Goal: Information Seeking & Learning: Compare options

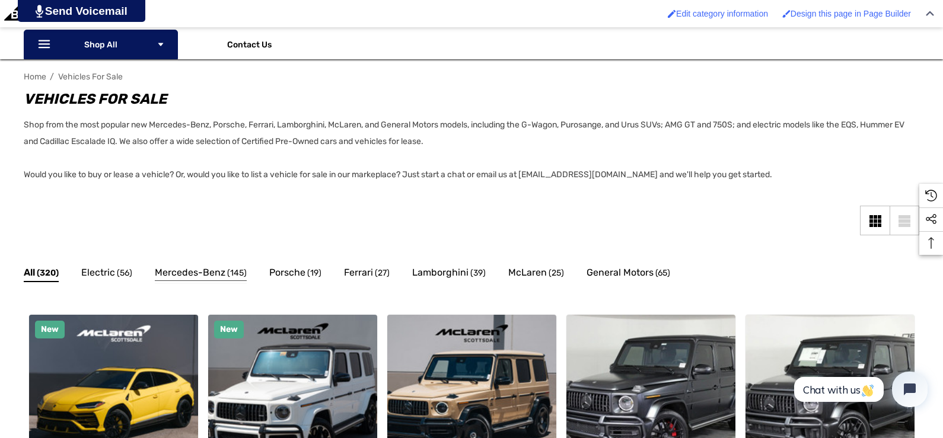
click at [194, 281] on span "Mercedes-Benz" at bounding box center [190, 272] width 71 height 15
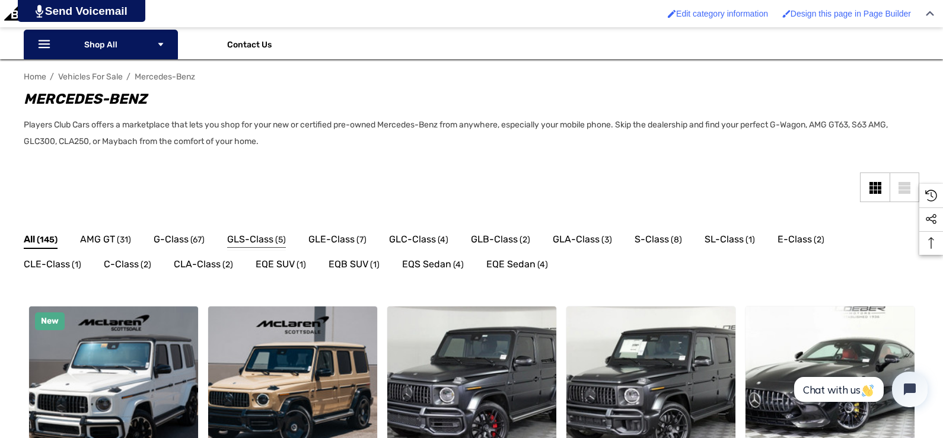
click at [268, 245] on span "GLS-Class" at bounding box center [250, 239] width 46 height 15
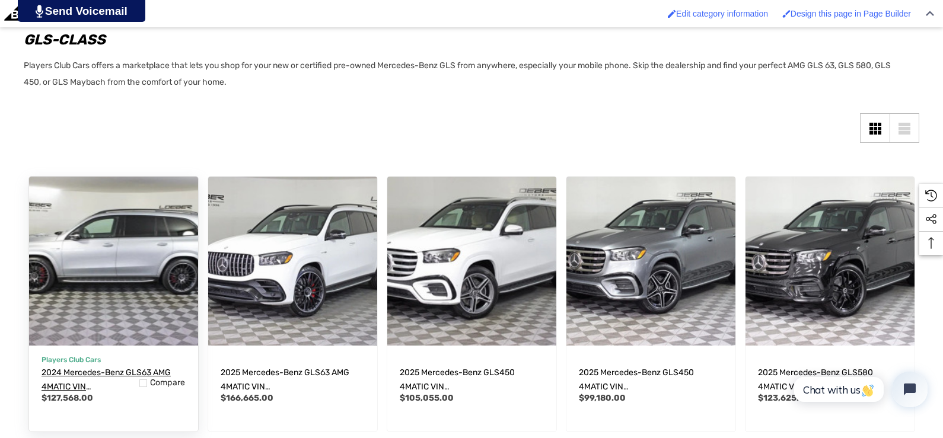
click at [120, 389] on span "2024 Mercedes-Benz GLS63 AMG 4MATIC VIN 4JGFF8KE1RB122928" at bounding box center [111, 394] width 139 height 53
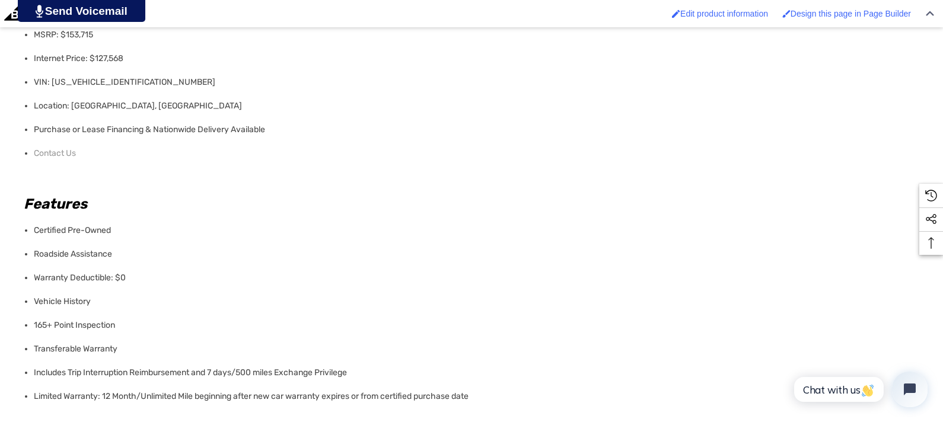
scroll to position [890, 0]
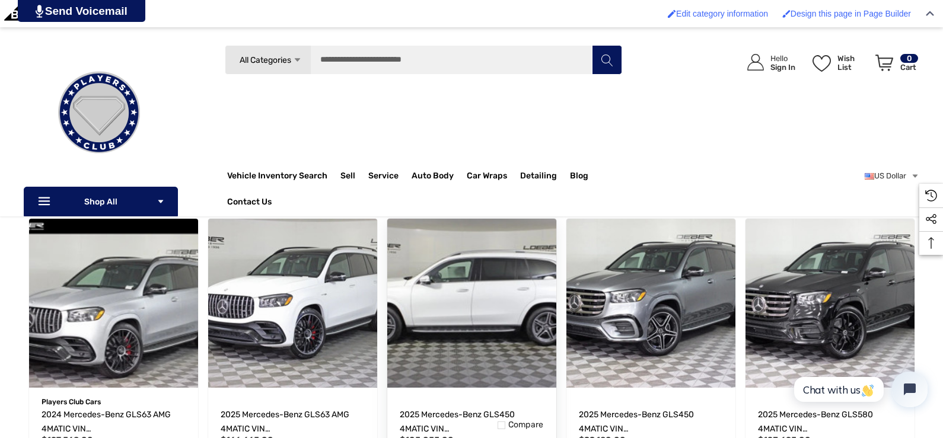
scroll to position [59, 0]
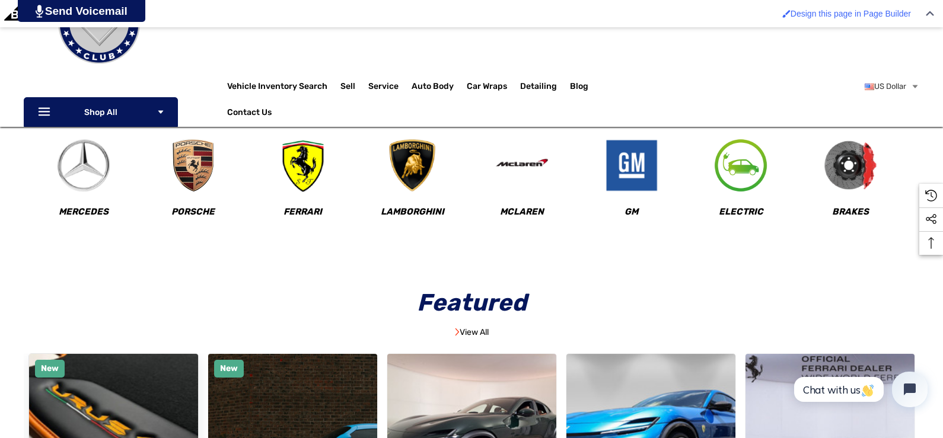
scroll to position [178, 0]
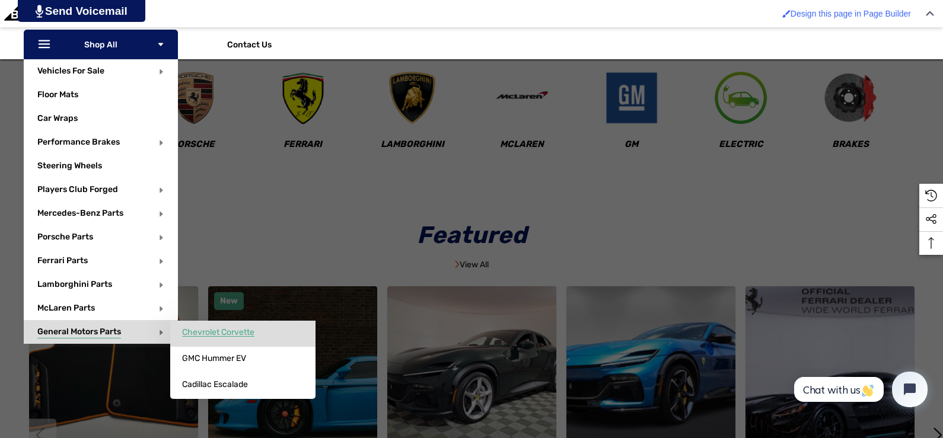
click at [218, 333] on span "Chevrolet Corvette" at bounding box center [218, 332] width 72 height 11
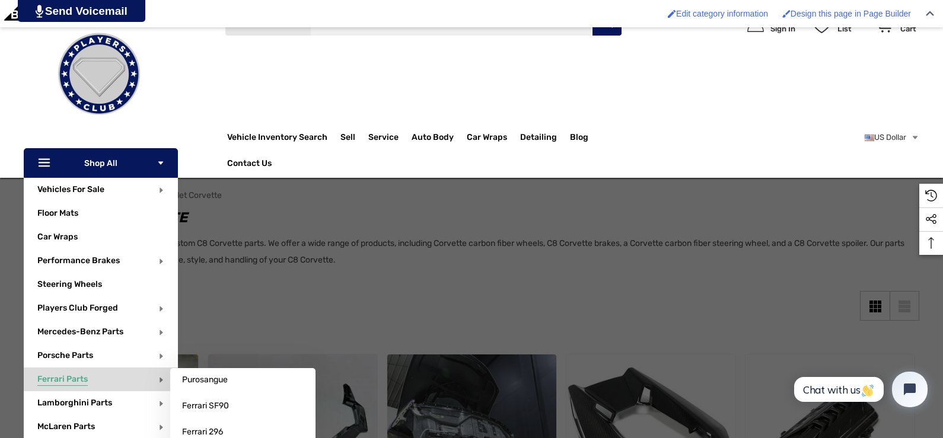
scroll to position [119, 0]
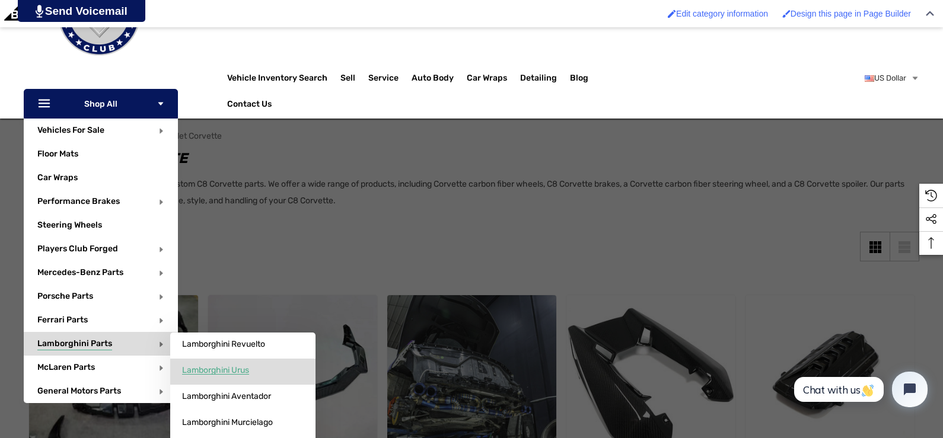
click at [233, 366] on span "Lamborghini Urus" at bounding box center [215, 370] width 67 height 11
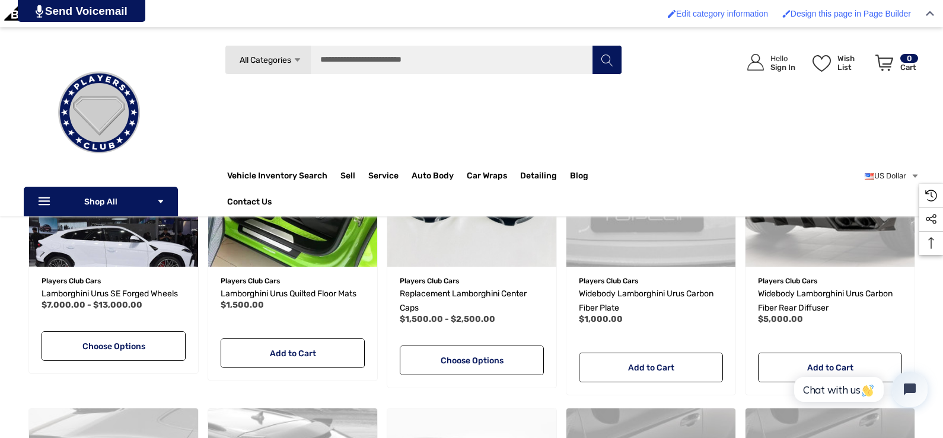
scroll to position [415, 0]
